Goal: Answer question/provide support

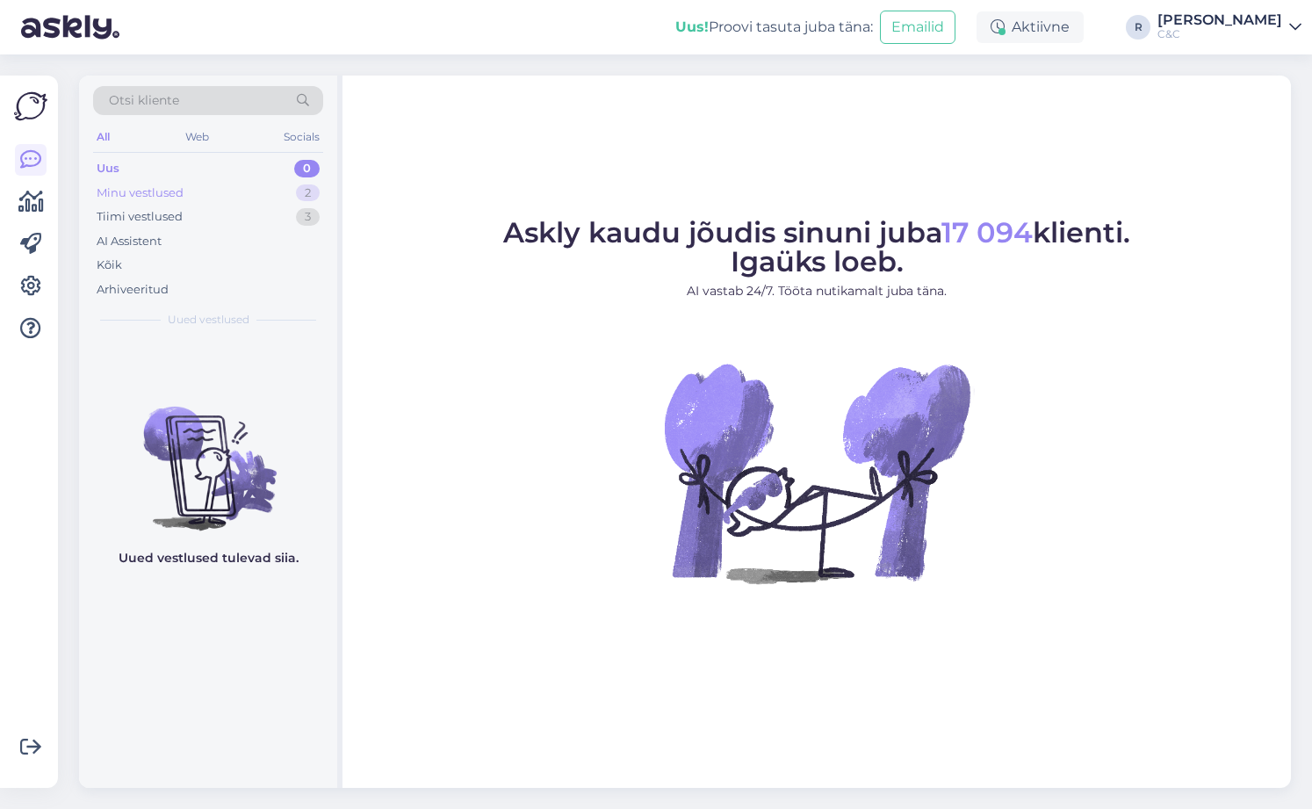
click at [281, 196] on div "Minu vestlused 2" at bounding box center [208, 193] width 230 height 25
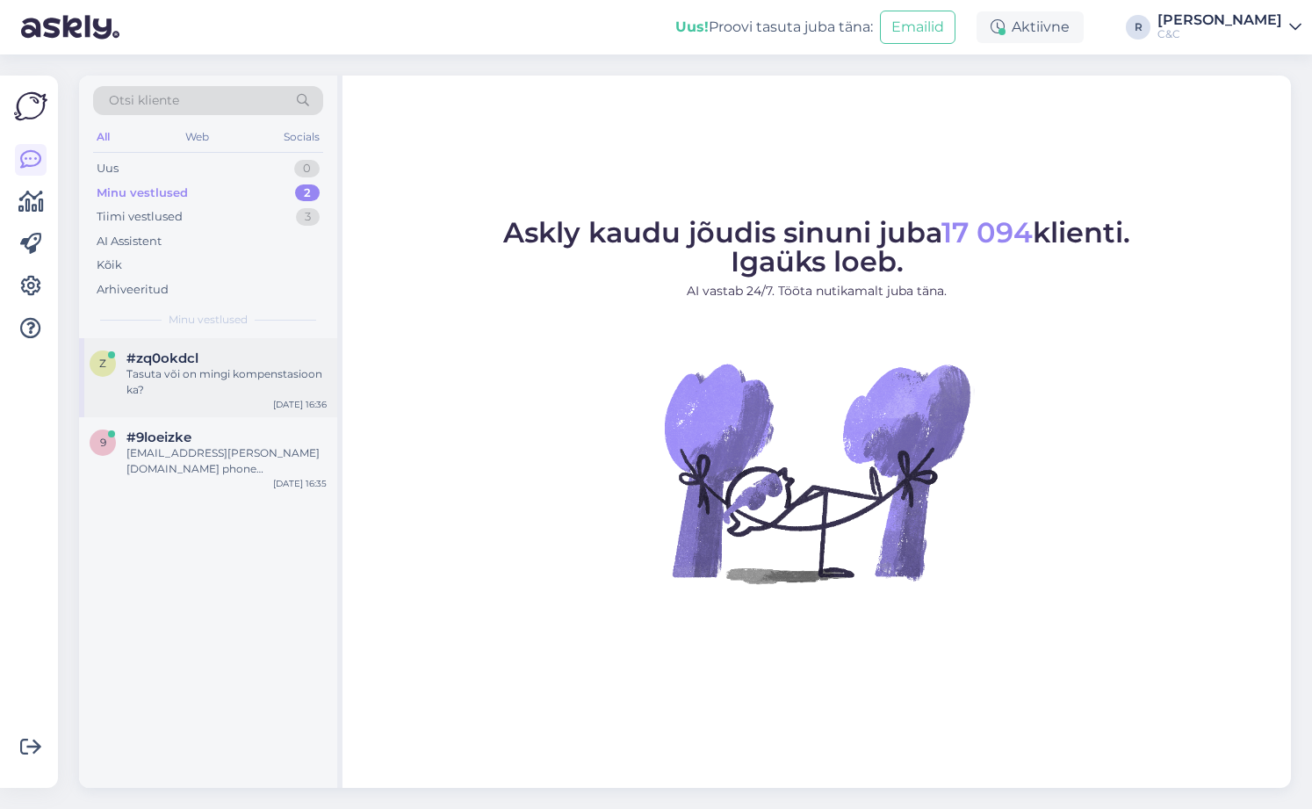
click at [235, 380] on div "Tasuta või on mingi kompenstasioon ka?" at bounding box center [226, 382] width 200 height 32
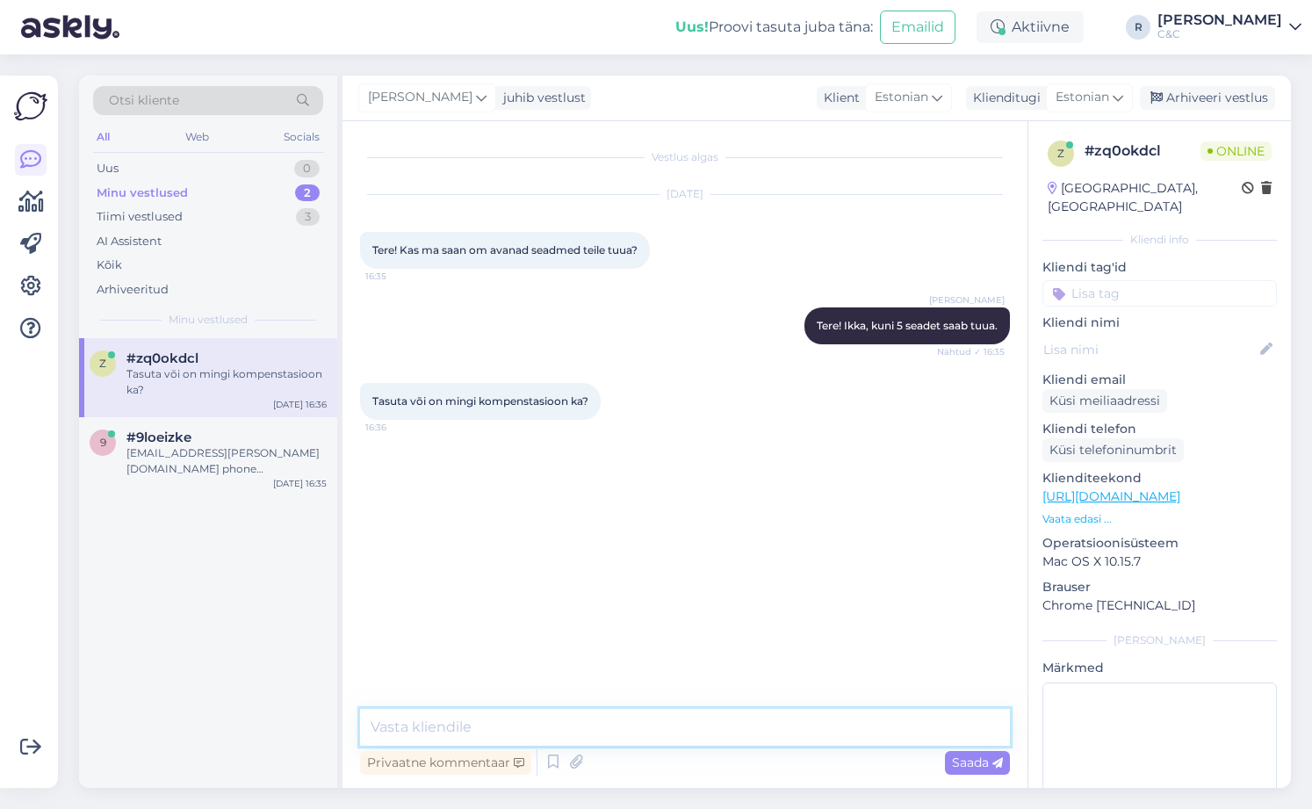
click at [507, 710] on textarea at bounding box center [685, 727] width 650 height 37
paste textarea "[URL][DOMAIN_NAME]"
type textarea "[URL][DOMAIN_NAME]"
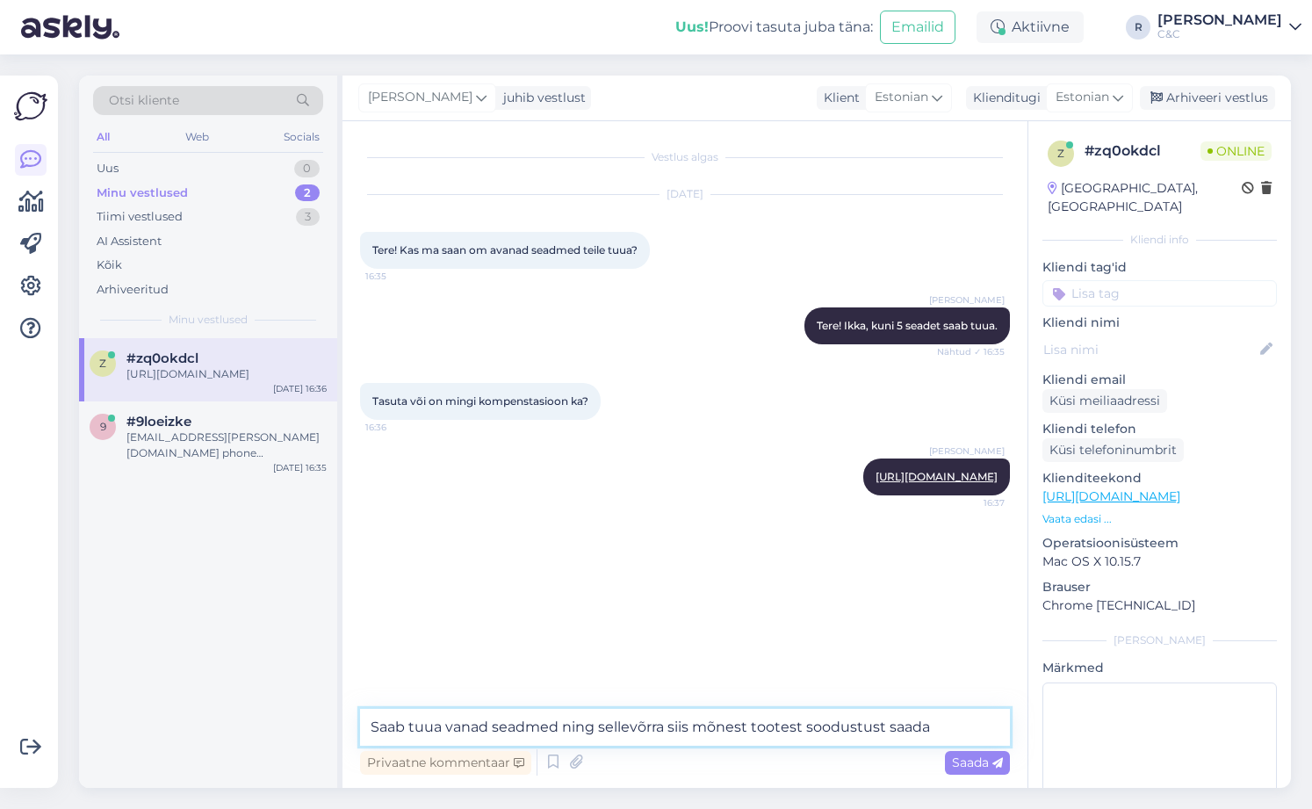
type textarea "Saab tuua vanad seadmed ning sellevõrra siis mõnest tootest soodustust saada."
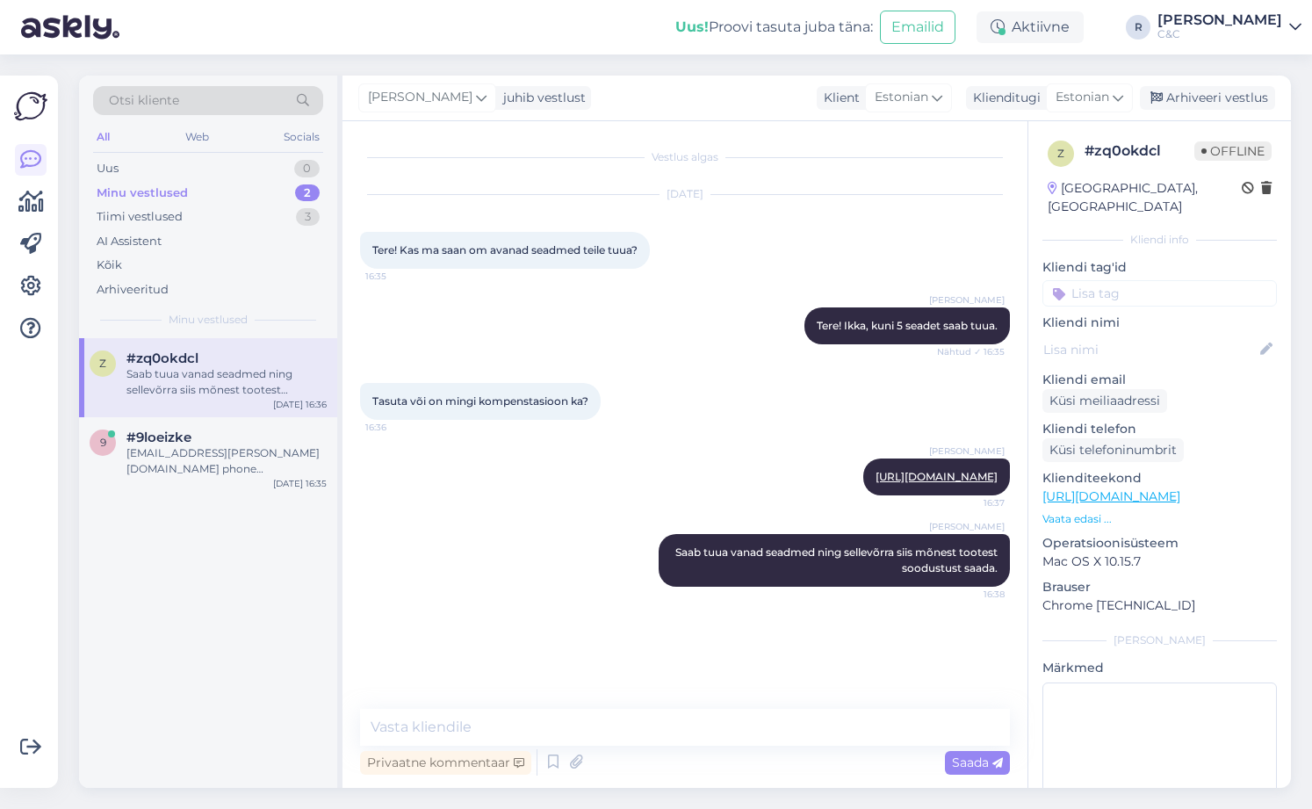
click at [296, 386] on div "Saab tuua vanad seadmed ning sellevõrra siis mõnest tootest soodustust saada." at bounding box center [226, 382] width 200 height 32
click at [226, 363] on div "#zq0okdcl" at bounding box center [226, 358] width 200 height 16
click at [1181, 102] on div "Arhiveeri vestlus" at bounding box center [1207, 98] width 135 height 24
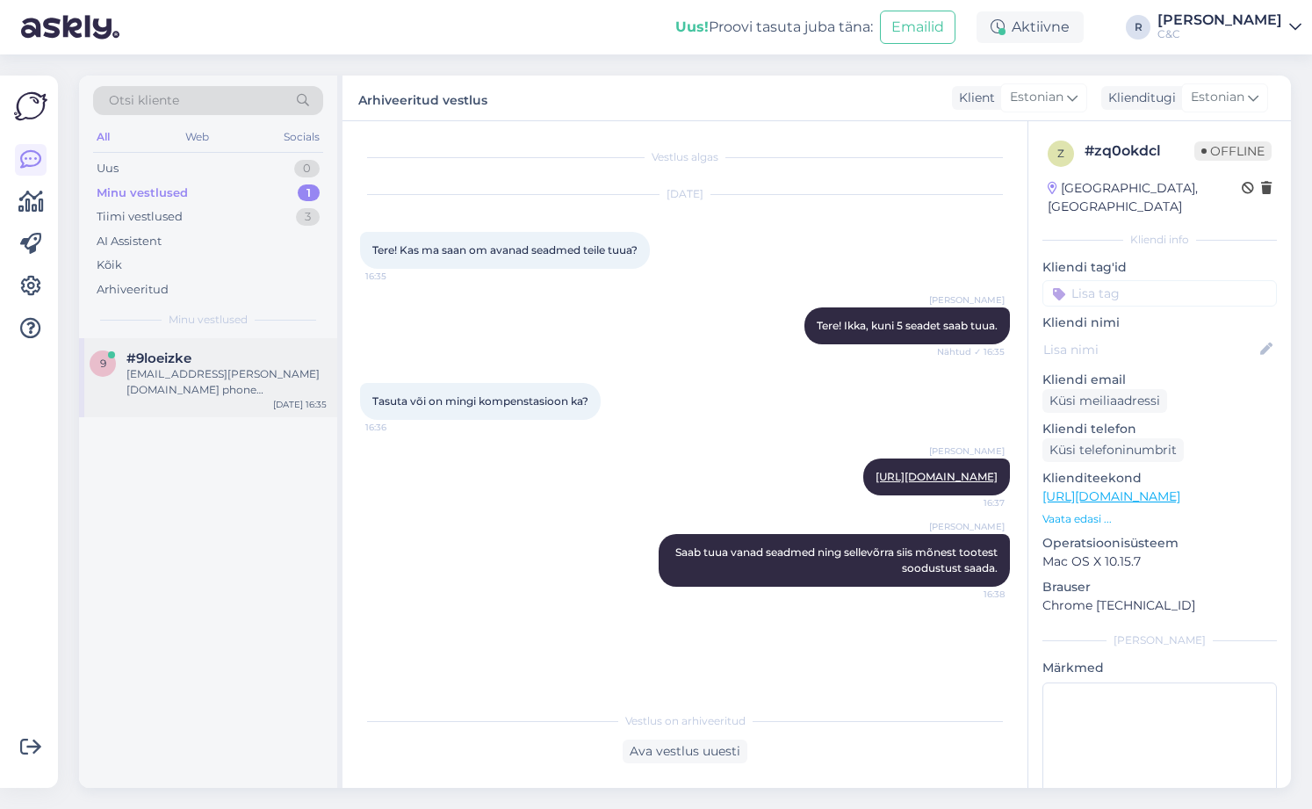
click at [299, 347] on div "9 #9loeizke [EMAIL_ADDRESS][PERSON_NAME][DOMAIN_NAME] phone [PHONE_NUMBER] [DAT…" at bounding box center [208, 377] width 258 height 79
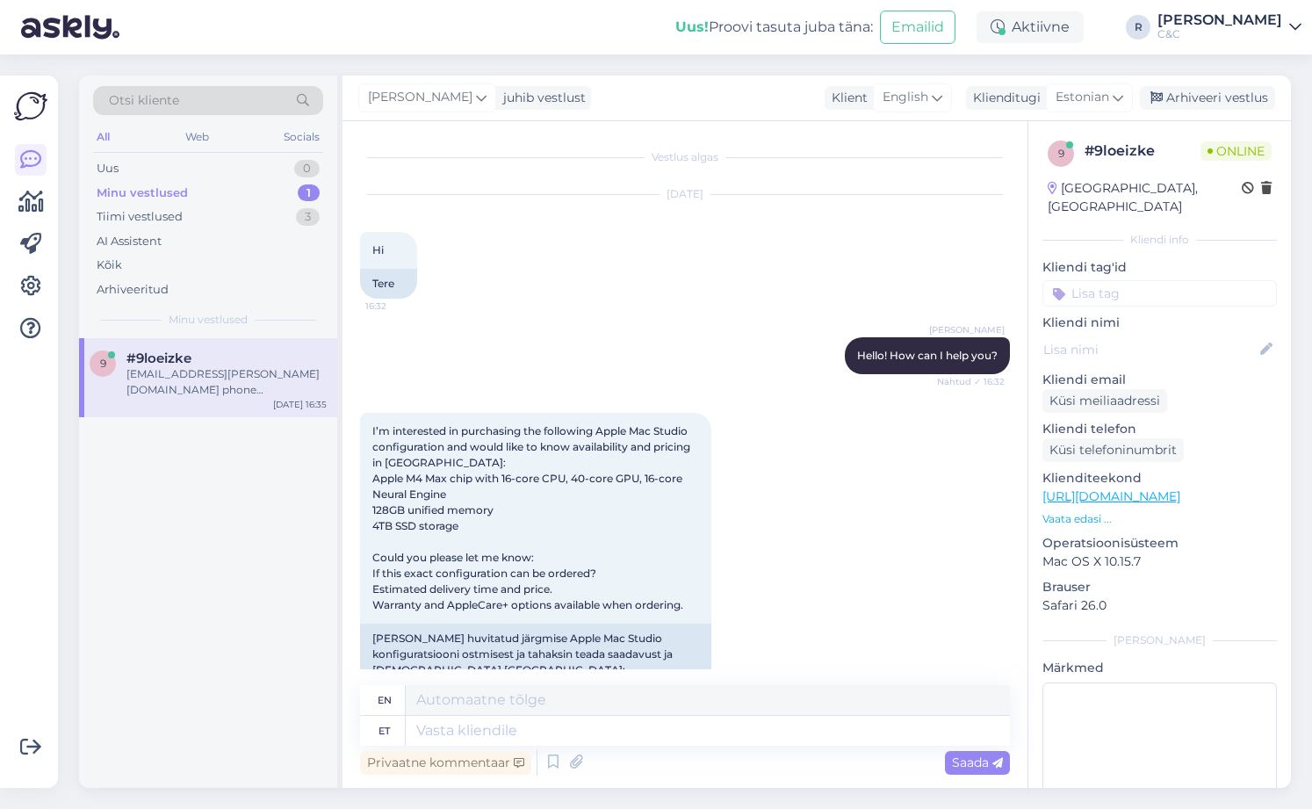
scroll to position [720, 0]
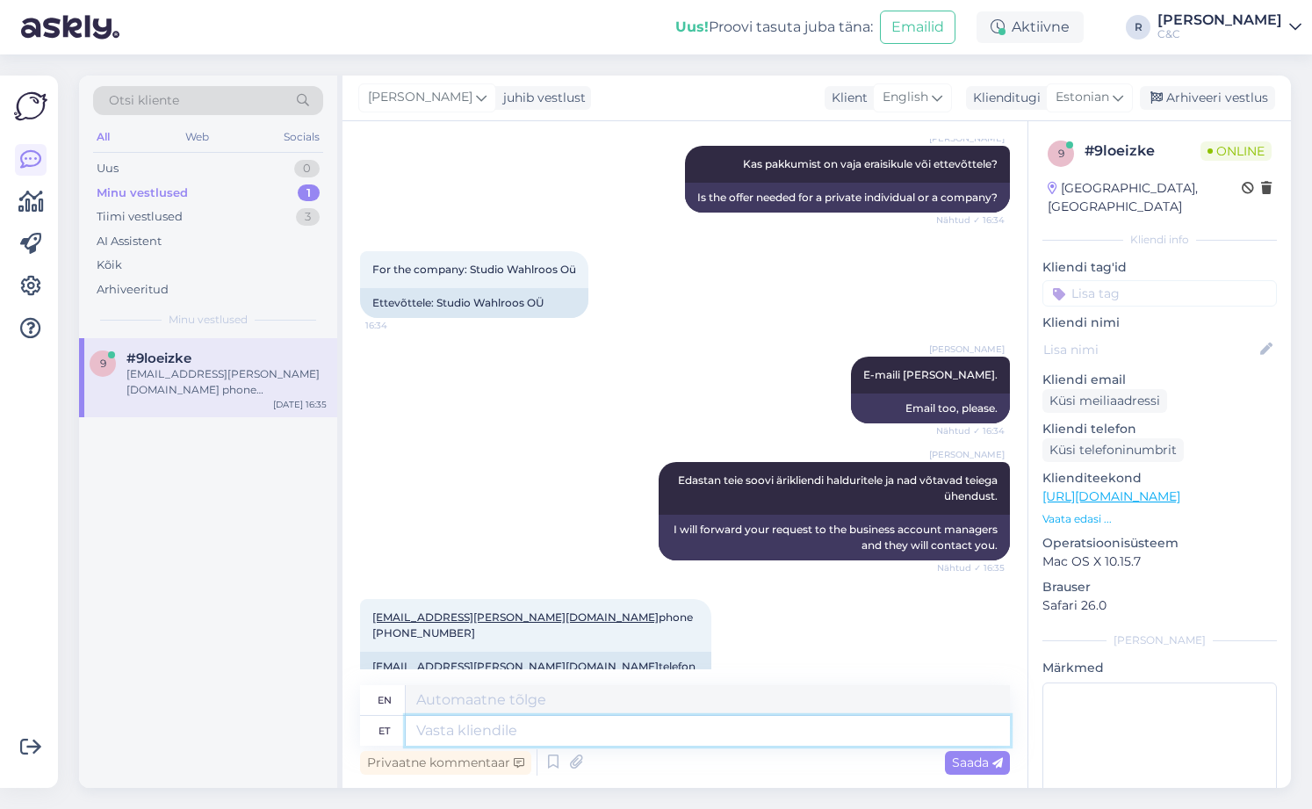
click at [525, 740] on textarea at bounding box center [708, 731] width 604 height 30
type textarea "Info käe"
type textarea "Information"
type textarea "Info käes, ai"
type textarea "Information at hand,"
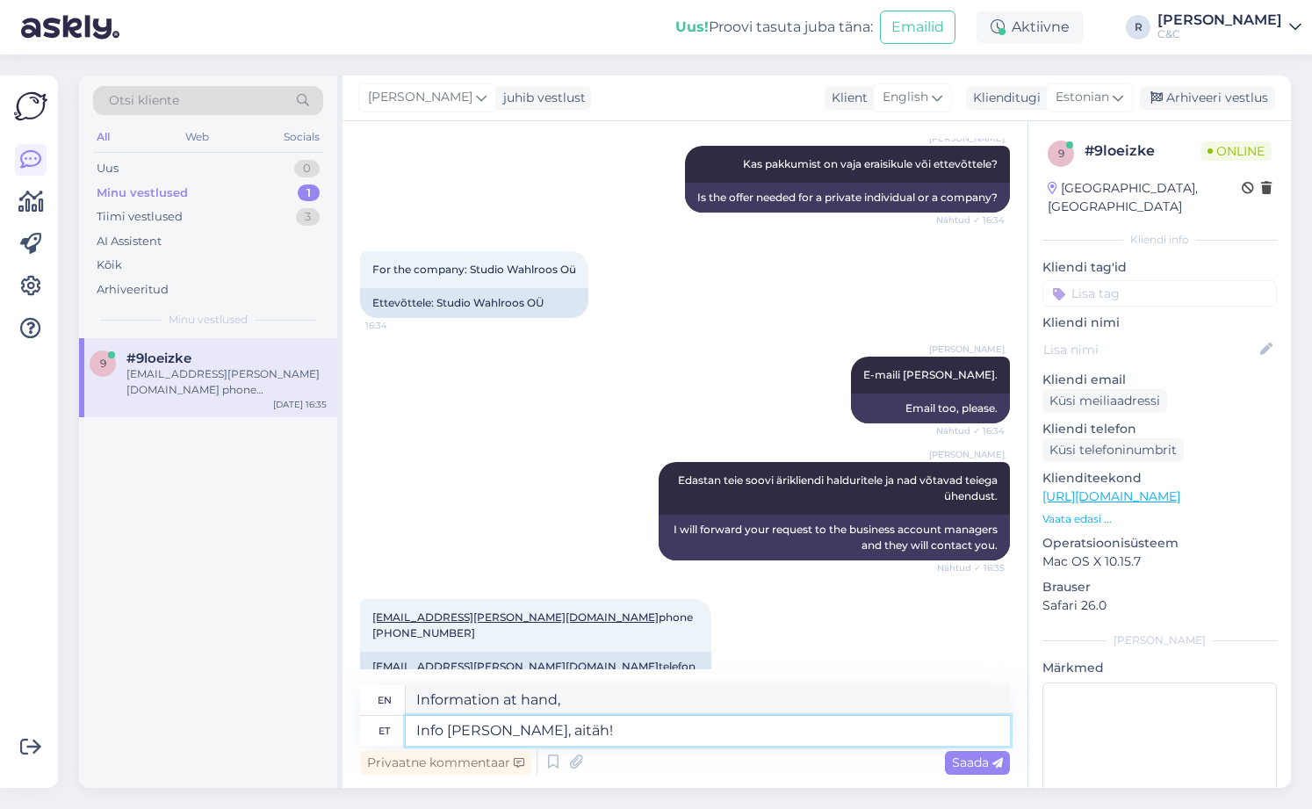
type textarea "Info [PERSON_NAME], aitäh!"
type textarea "Got the information, thank you!"
type textarea "Info [PERSON_NAME], aitäh! Edastastatud."
type textarea "Information received, thank you! Forwarded."
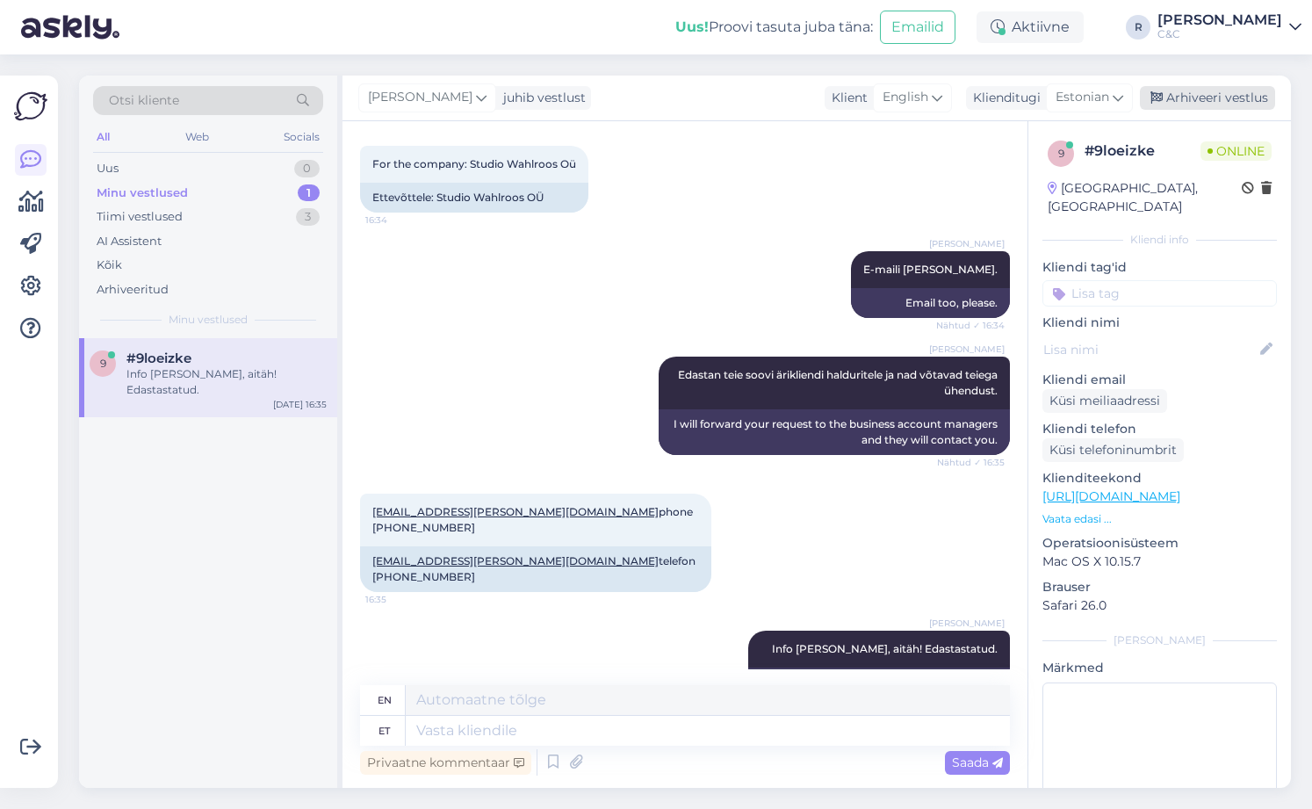
click at [1177, 93] on div "Arhiveeri vestlus" at bounding box center [1207, 98] width 135 height 24
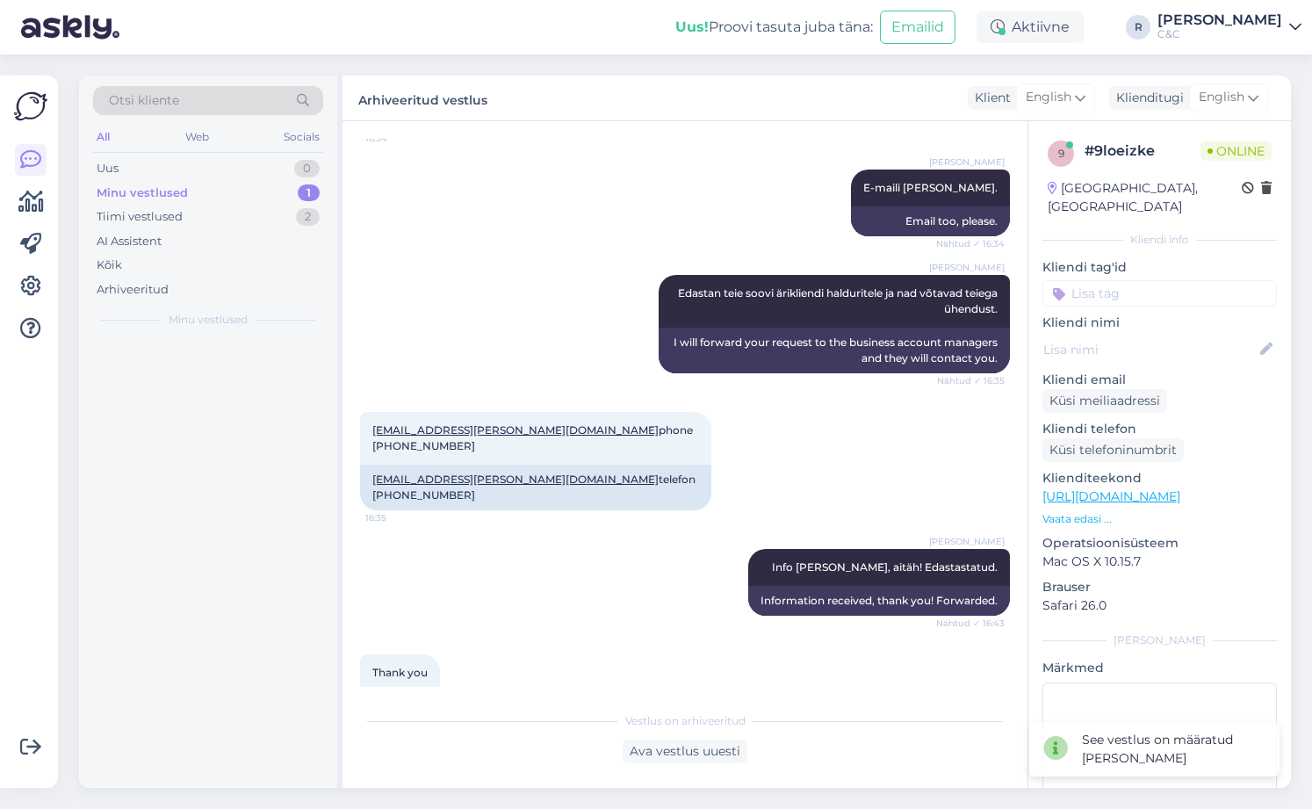
scroll to position [913, 0]
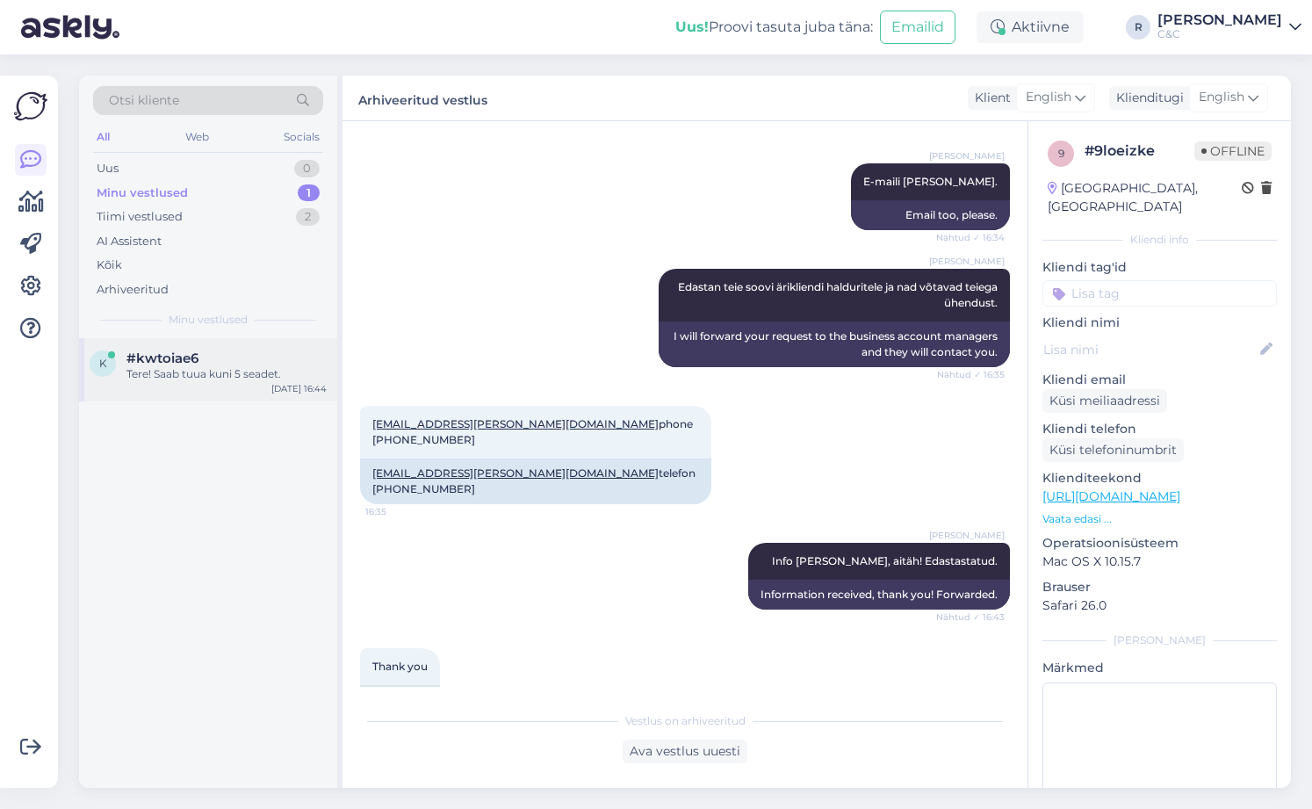
click at [180, 395] on div "k #kwtoiae6 Tere! Saab tuua kuni 5 seadet. [DATE] 16:44" at bounding box center [208, 369] width 258 height 63
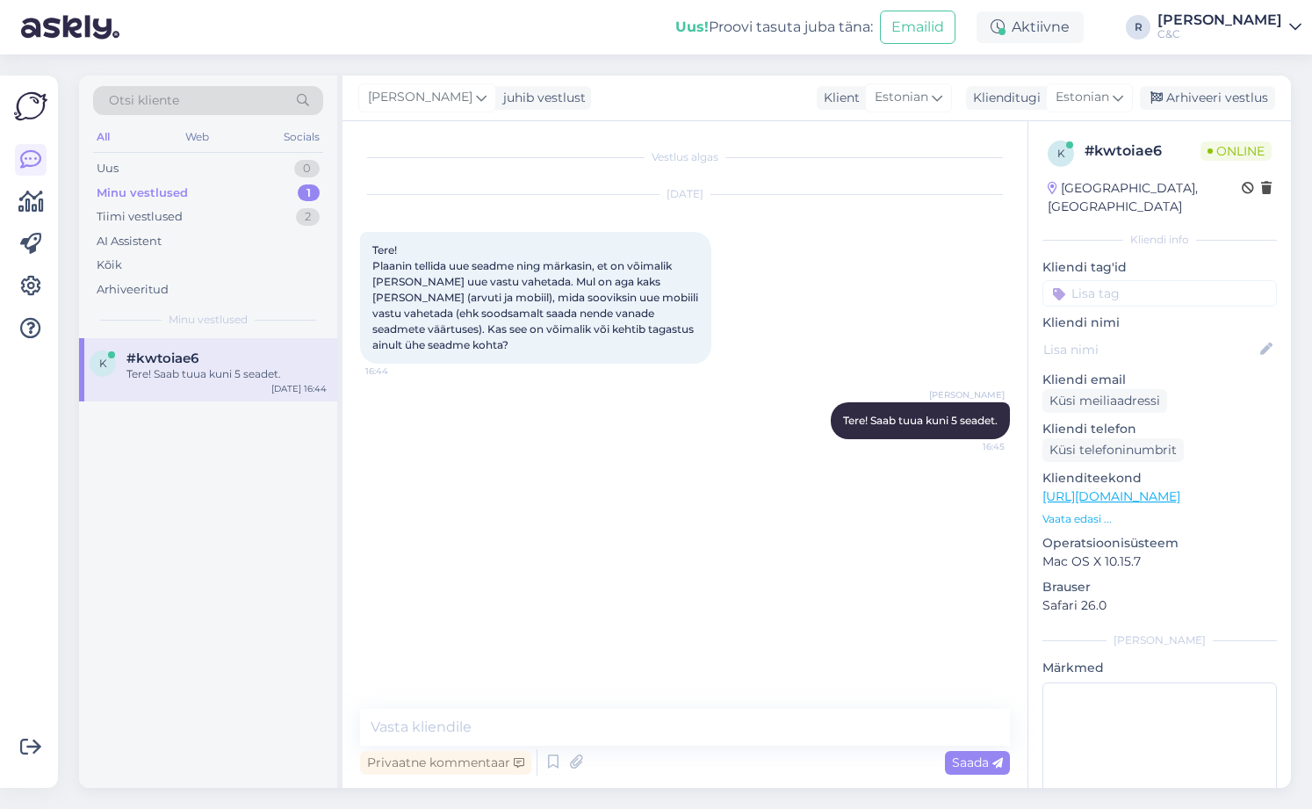
click at [1080, 492] on div "Klienditeekond [URL][DOMAIN_NAME] Vaata edasi ..." at bounding box center [1160, 498] width 235 height 58
click at [1100, 488] on link "[URL][DOMAIN_NAME]" at bounding box center [1112, 496] width 138 height 16
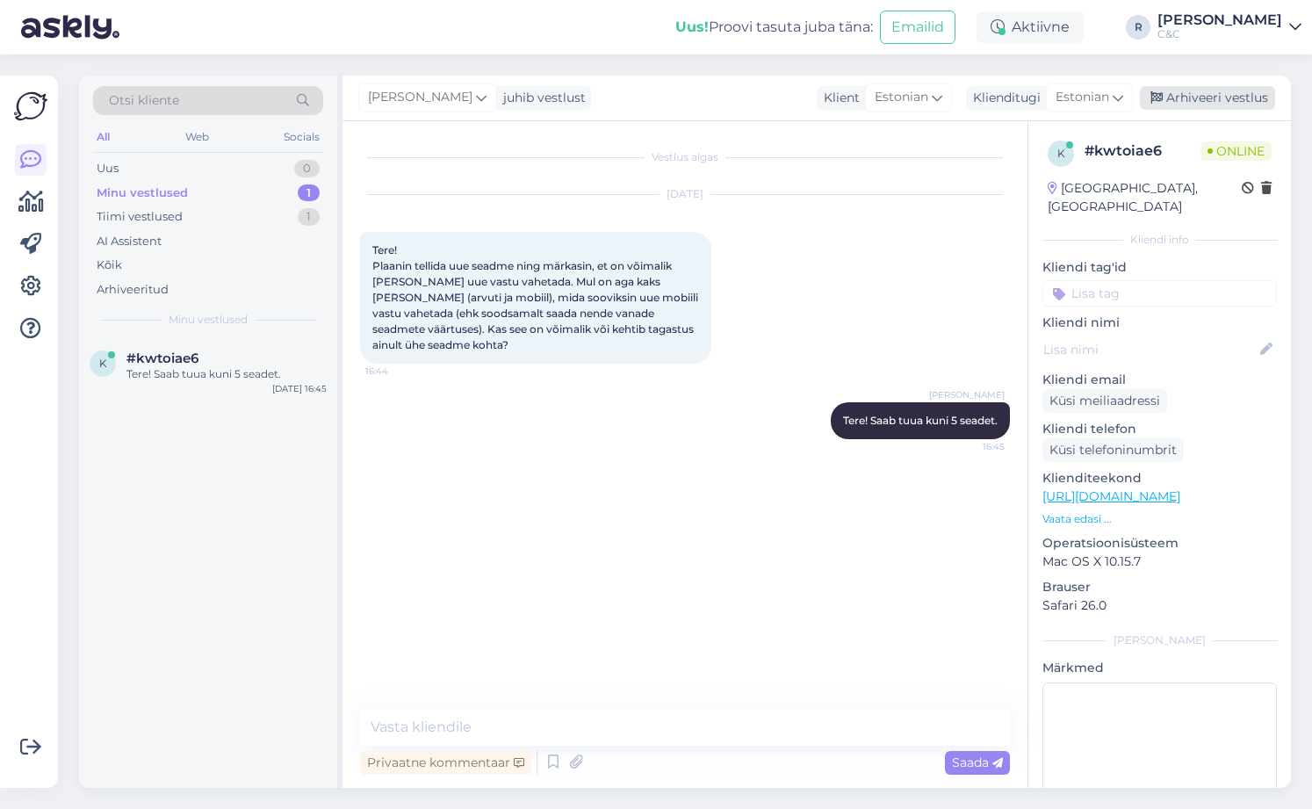
click at [1176, 101] on div "Arhiveeri vestlus" at bounding box center [1207, 98] width 135 height 24
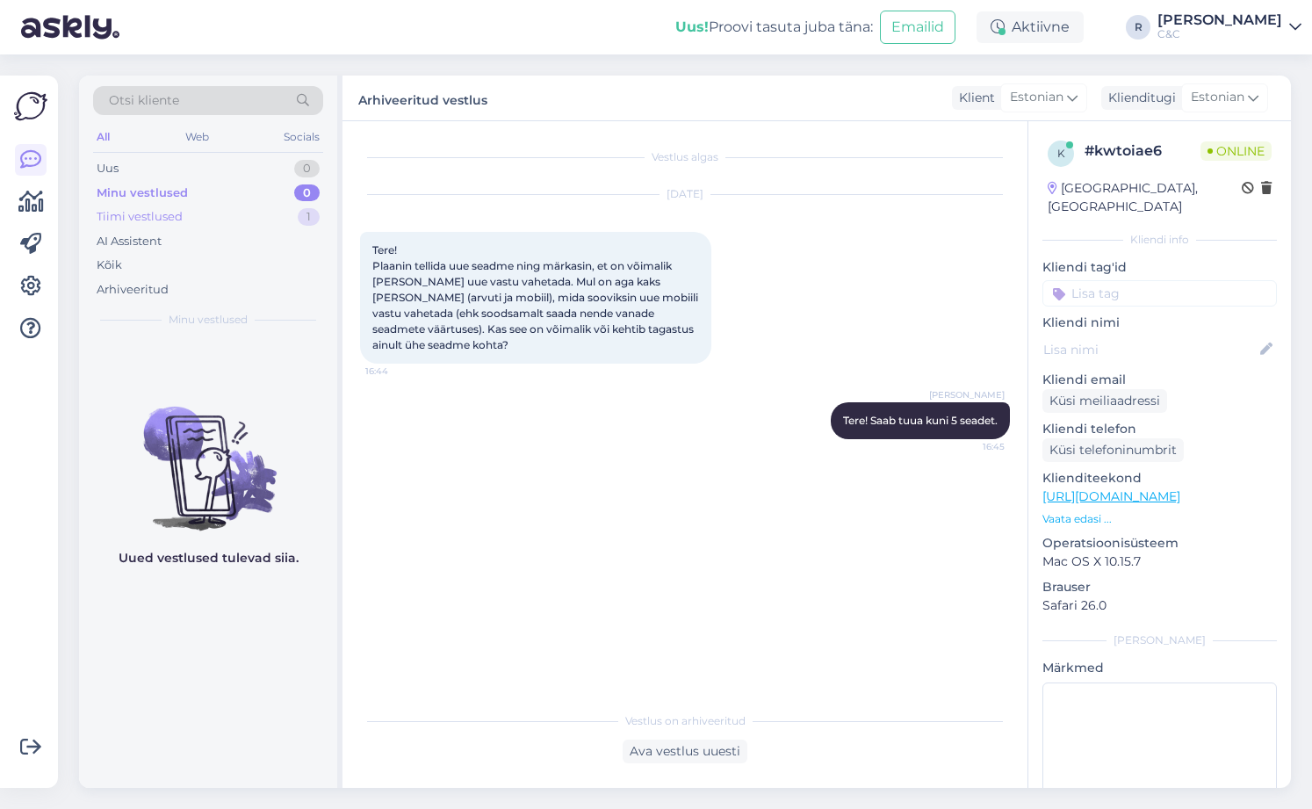
click at [260, 217] on div "Tiimi vestlused 1" at bounding box center [208, 217] width 230 height 25
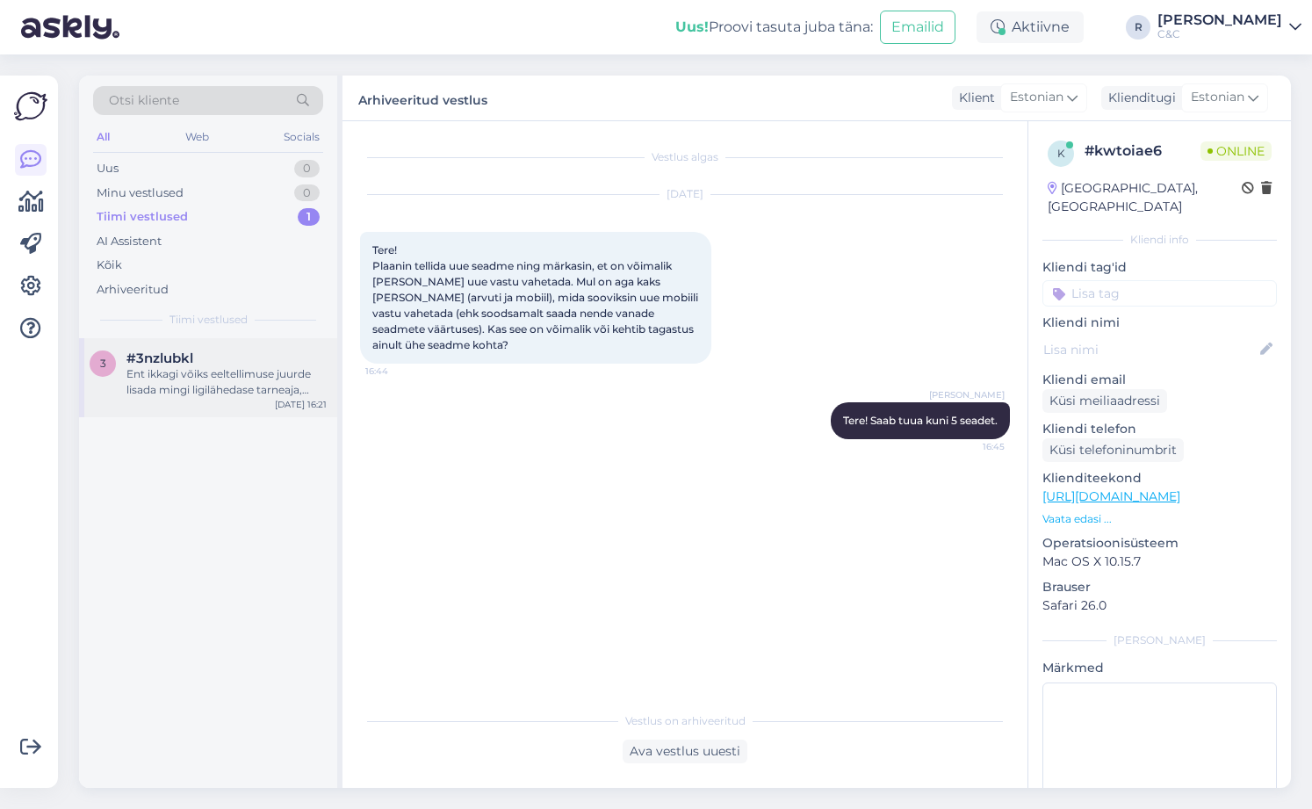
click at [229, 358] on div "#3nzlubkl" at bounding box center [226, 358] width 200 height 16
